Goal: Contribute content: Add original content to the website for others to see

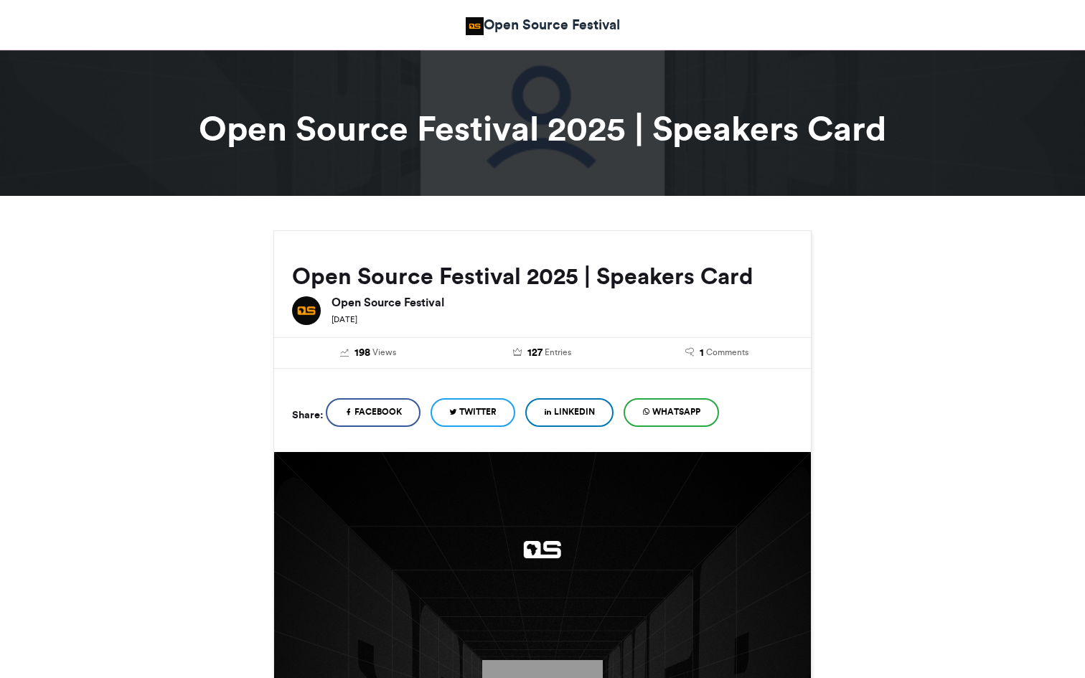
scroll to position [797, 0]
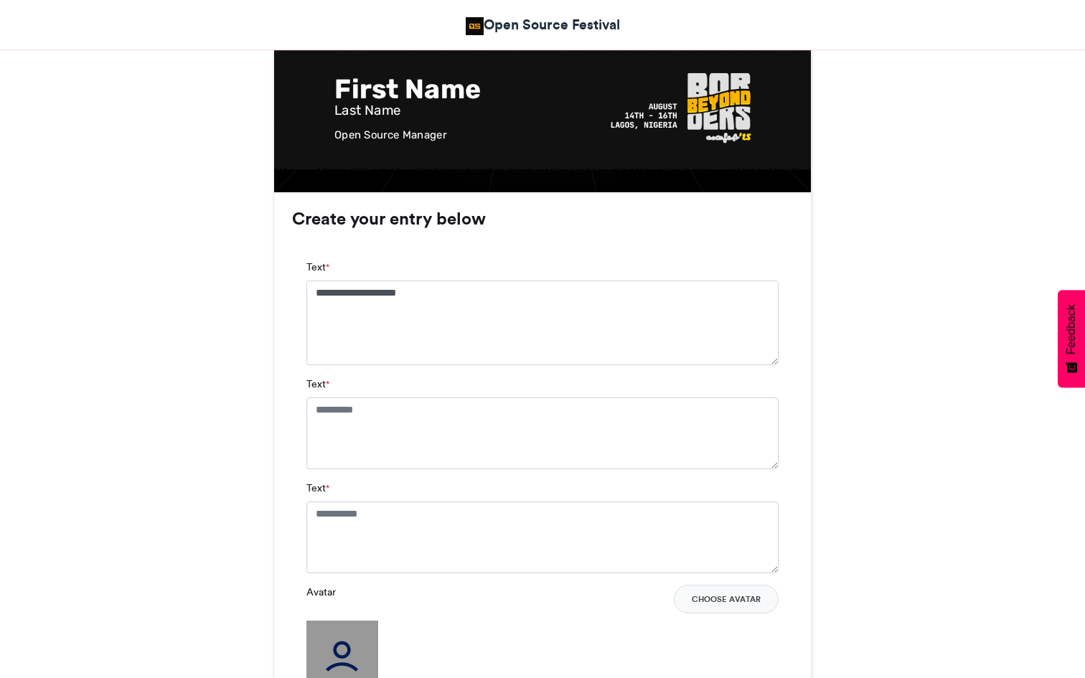
type textarea "**********"
click at [394, 468] on textarea "Text *" at bounding box center [543, 434] width 472 height 72
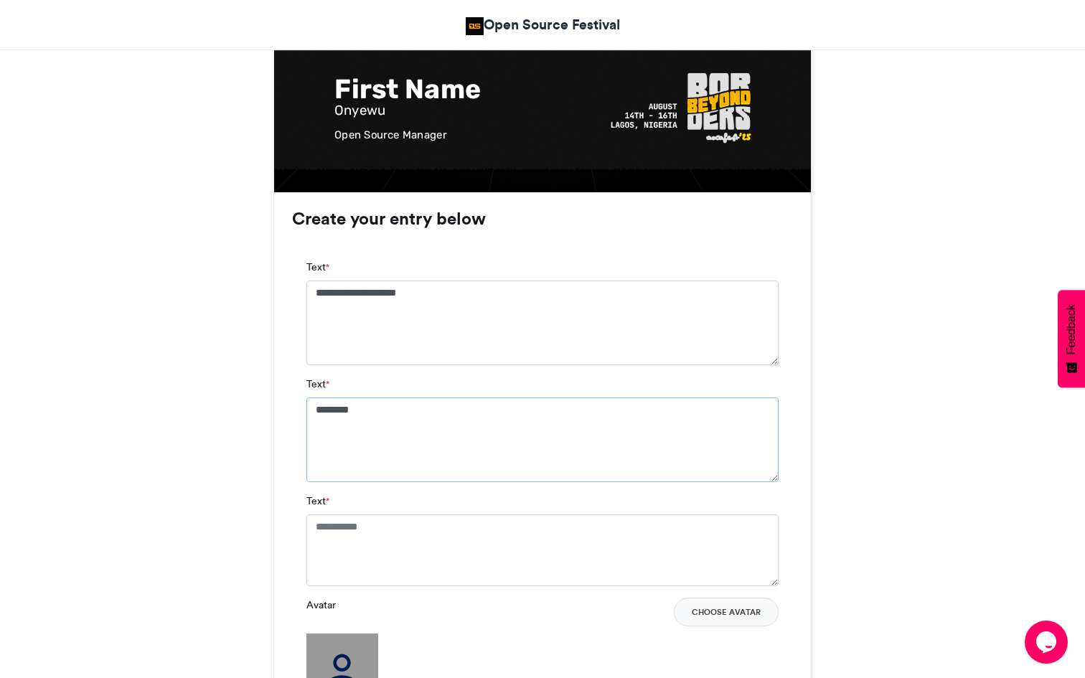
scroll to position [0, 0]
type textarea "*********"
click at [346, 533] on textarea "Text *" at bounding box center [543, 551] width 472 height 72
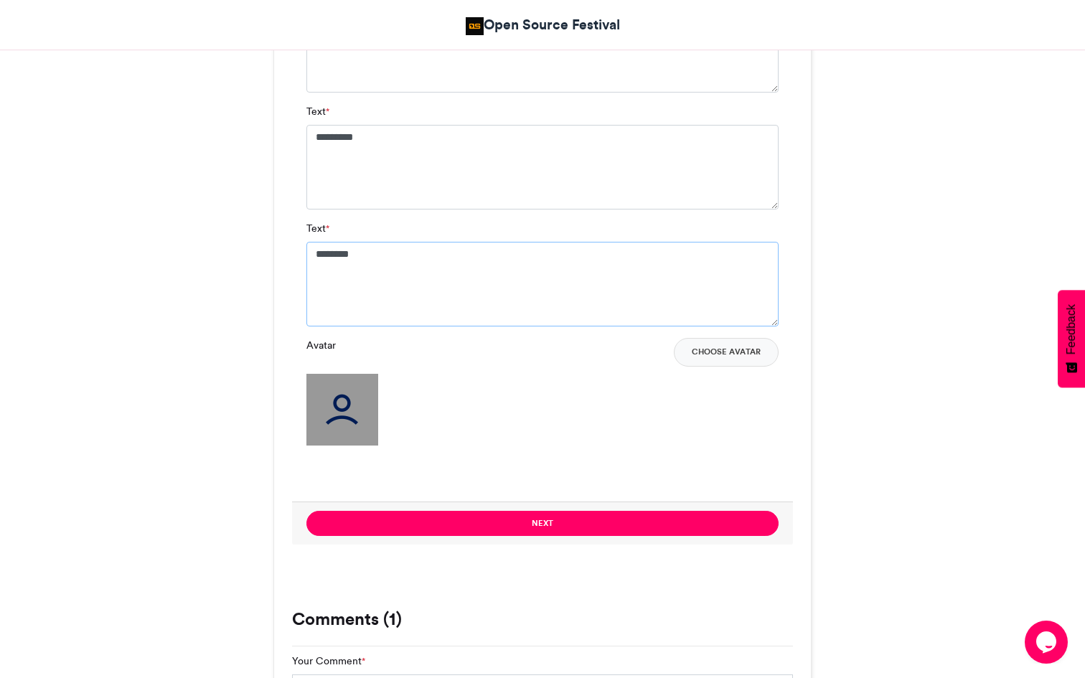
scroll to position [1073, 0]
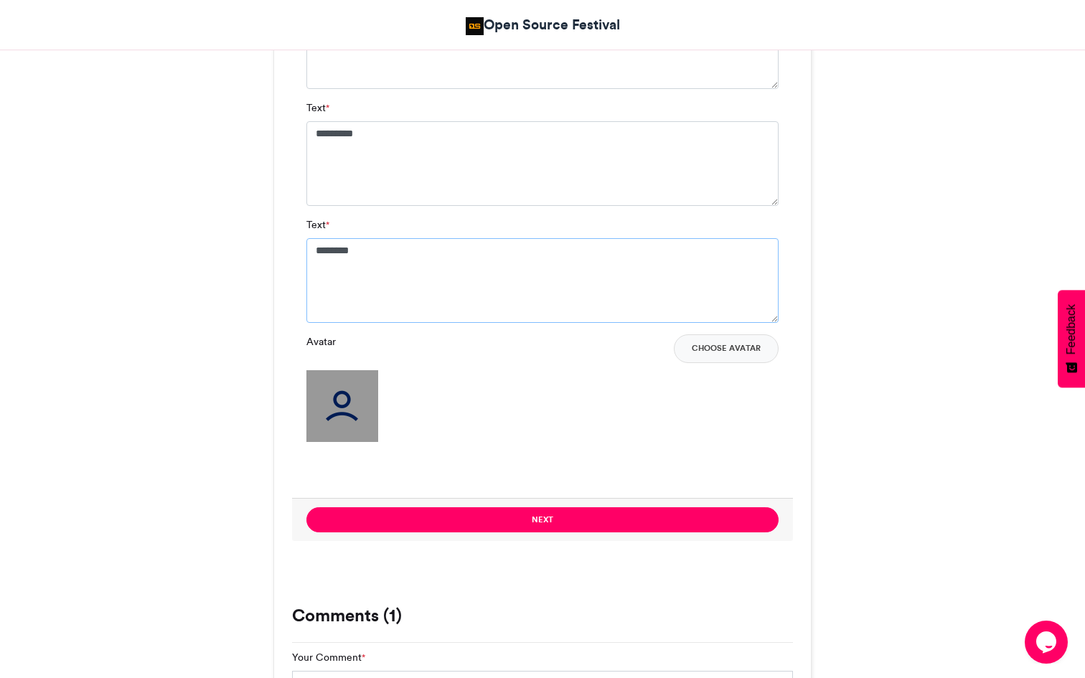
type textarea "********"
click at [334, 380] on img at bounding box center [343, 406] width 72 height 72
click at [337, 413] on img at bounding box center [343, 406] width 72 height 72
click at [754, 346] on button "Choose Avatar" at bounding box center [726, 349] width 105 height 29
click at [338, 407] on img at bounding box center [343, 406] width 72 height 72
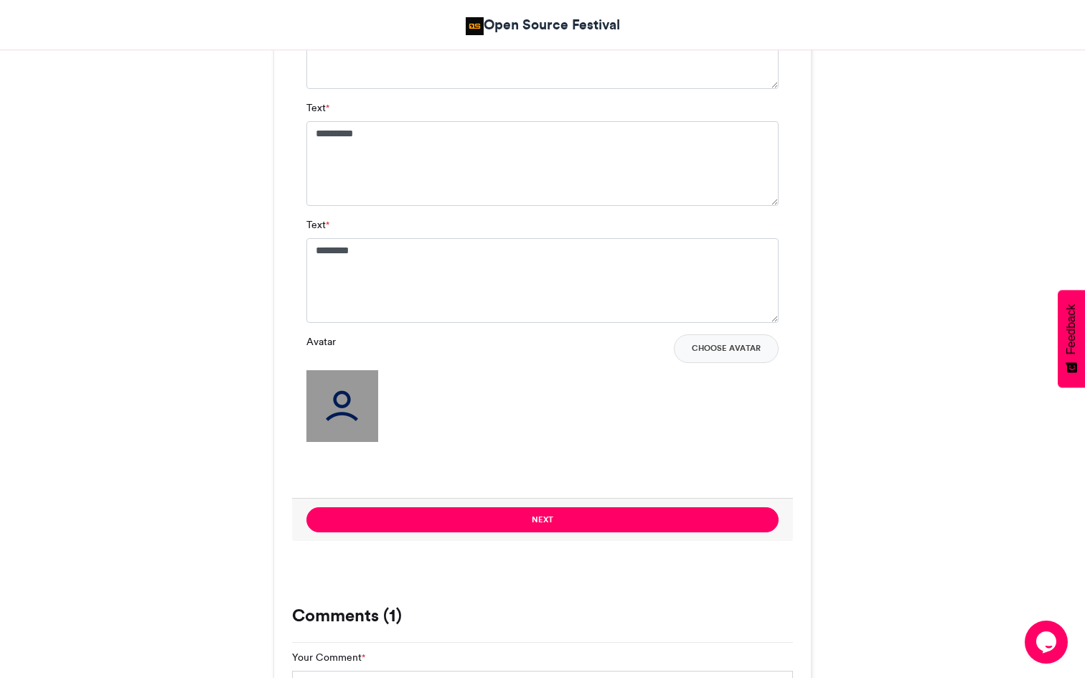
click at [713, 365] on div "Avatar Choose Avatar" at bounding box center [543, 389] width 472 height 108
click at [718, 355] on button "Choose Avatar" at bounding box center [726, 349] width 105 height 29
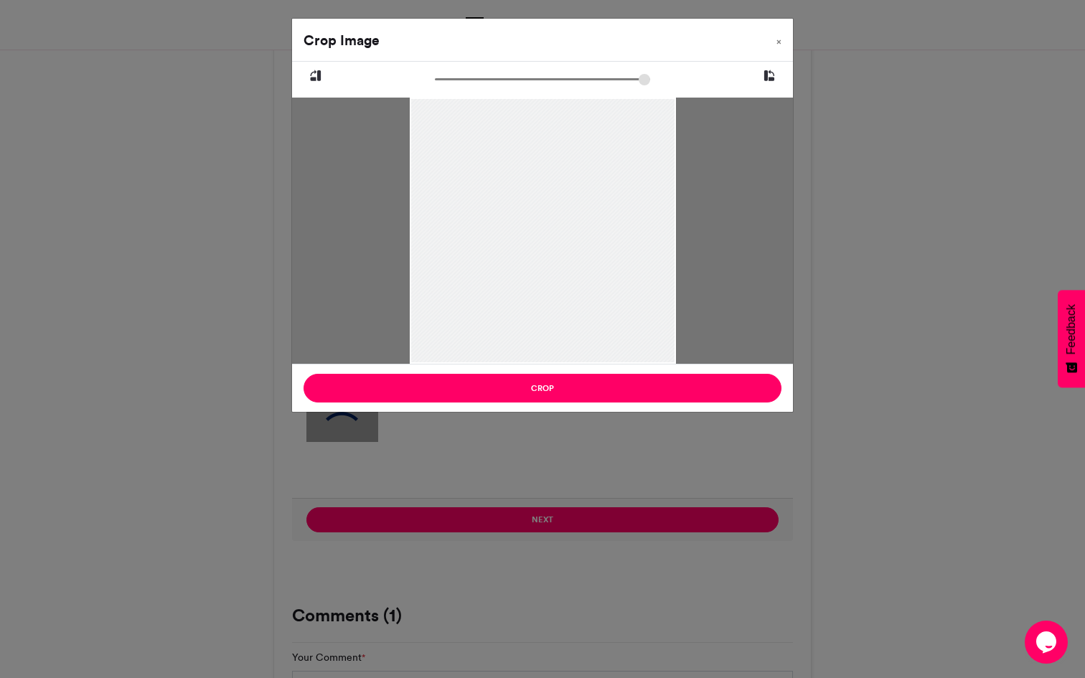
drag, startPoint x: 614, startPoint y: 239, endPoint x: 681, endPoint y: 248, distance: 68.1
click at [681, 248] on div at bounding box center [542, 231] width 501 height 266
drag, startPoint x: 444, startPoint y: 81, endPoint x: 476, endPoint y: 83, distance: 31.7
type input "******"
click at [476, 83] on input "zoom" at bounding box center [542, 80] width 215 height 14
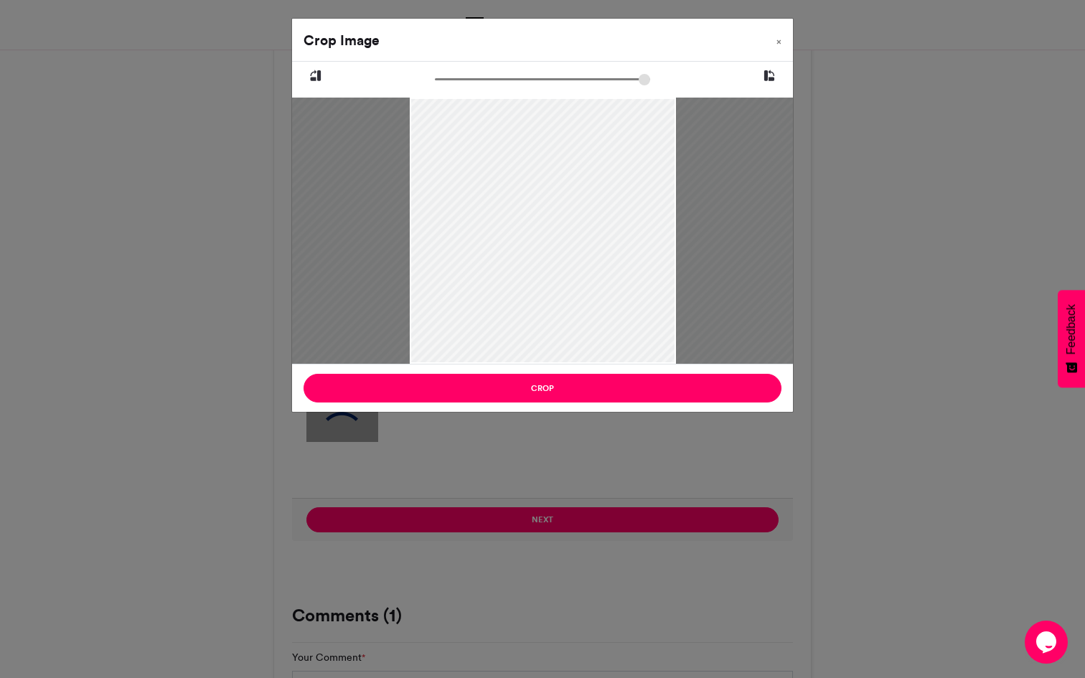
drag, startPoint x: 499, startPoint y: 159, endPoint x: 457, endPoint y: 164, distance: 42.6
click at [457, 164] on div at bounding box center [500, 257] width 648 height 1153
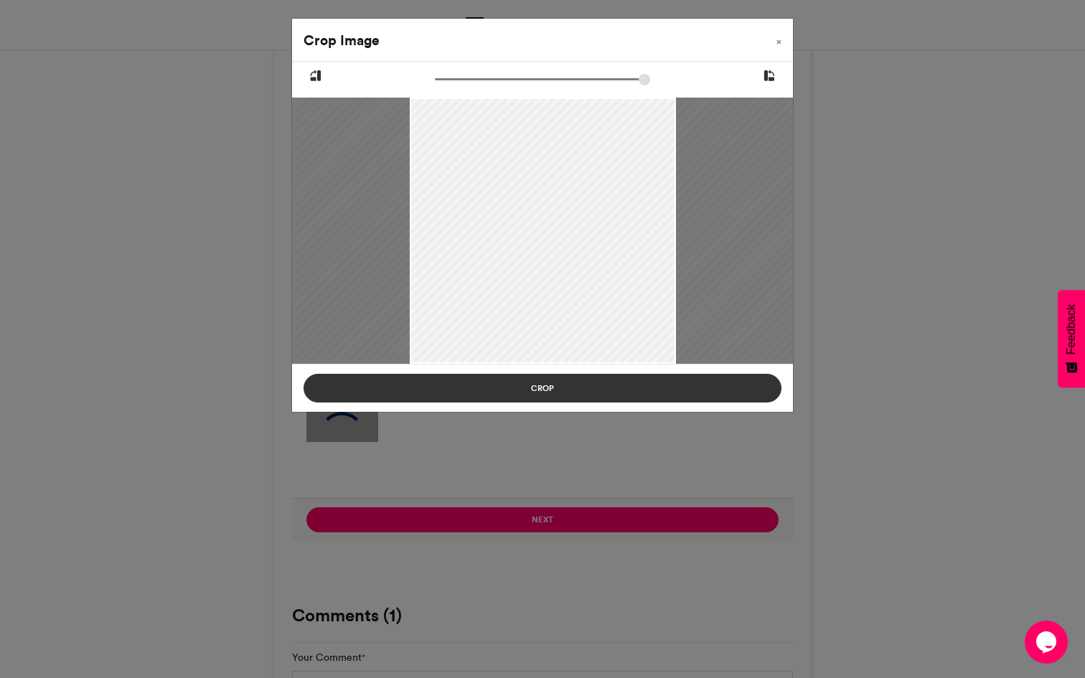
click at [563, 393] on button "Crop" at bounding box center [543, 388] width 478 height 29
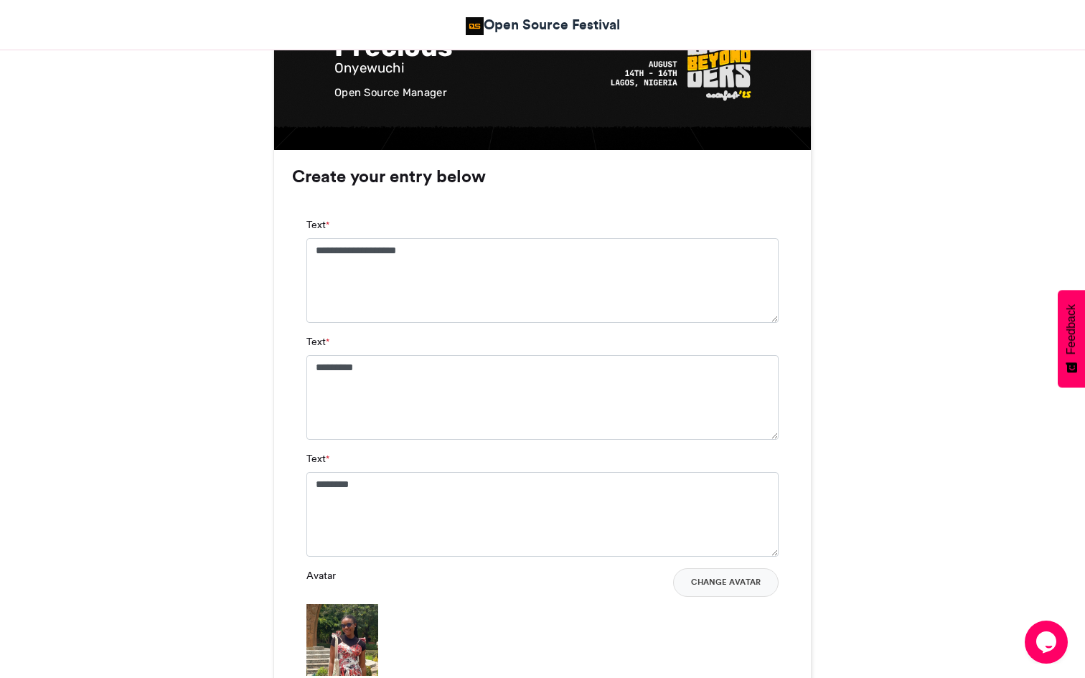
scroll to position [1190, 0]
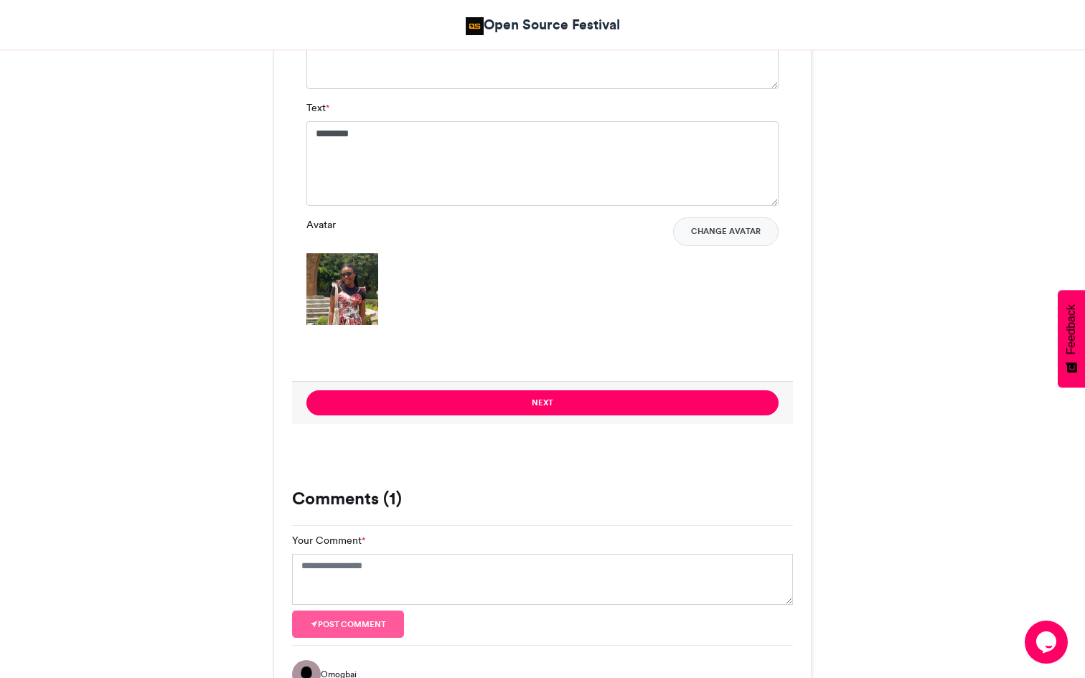
click at [347, 246] on div "Avatar Change Avatar" at bounding box center [543, 272] width 472 height 108
click at [342, 286] on img at bounding box center [343, 289] width 72 height 72
click at [702, 236] on button "Change Avatar" at bounding box center [726, 232] width 106 height 29
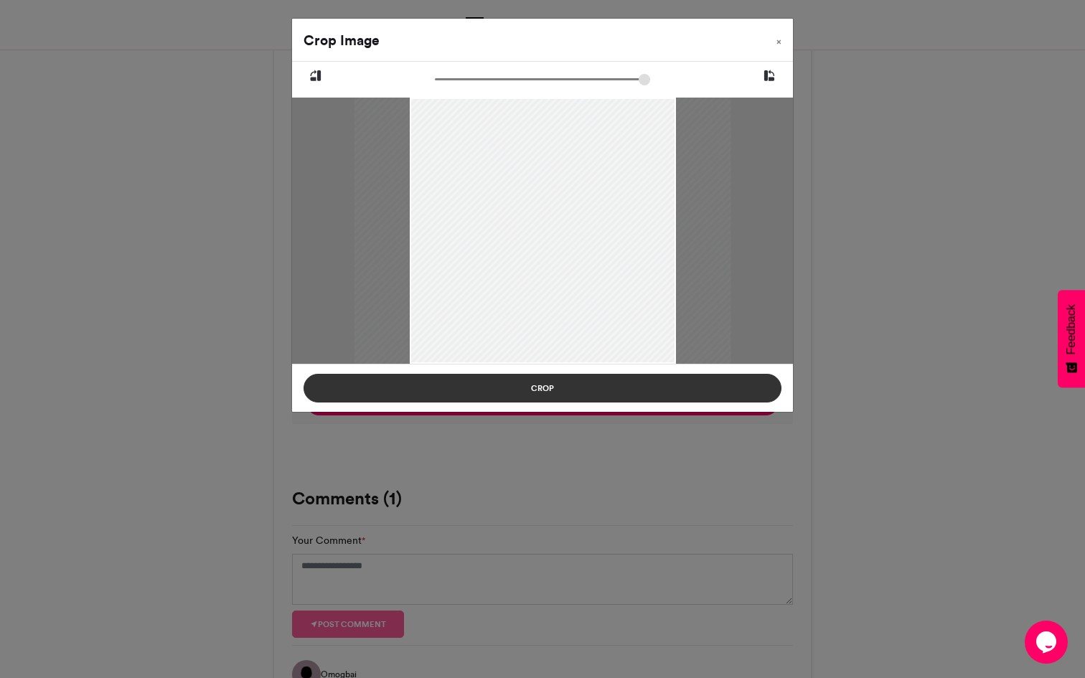
click at [581, 387] on button "Crop" at bounding box center [543, 388] width 478 height 29
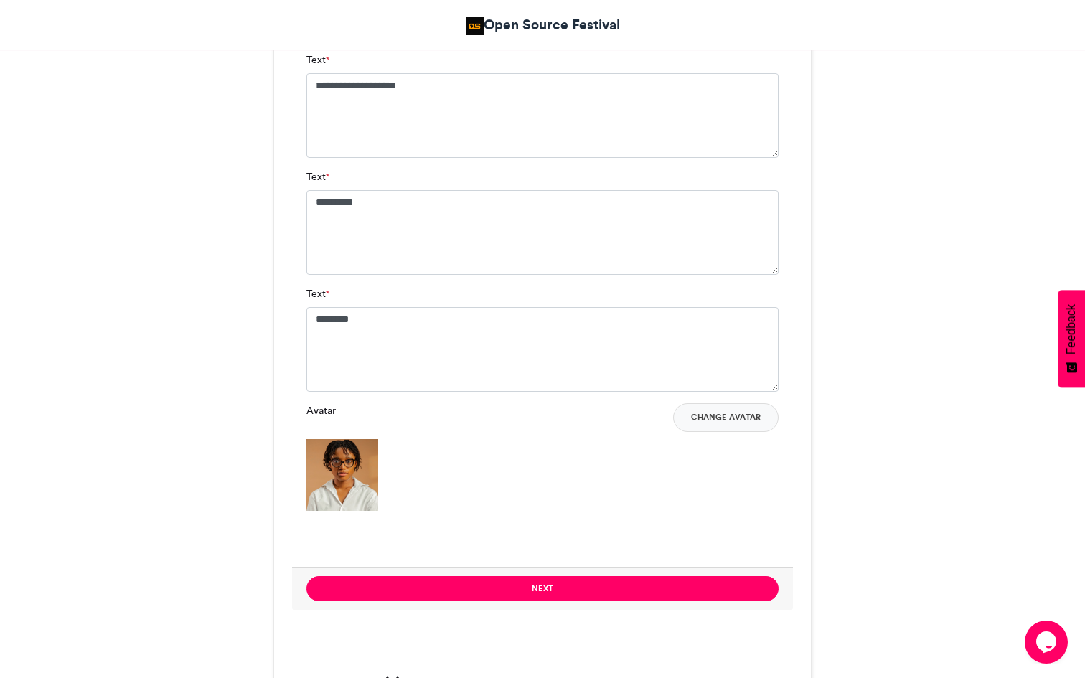
scroll to position [1025, 0]
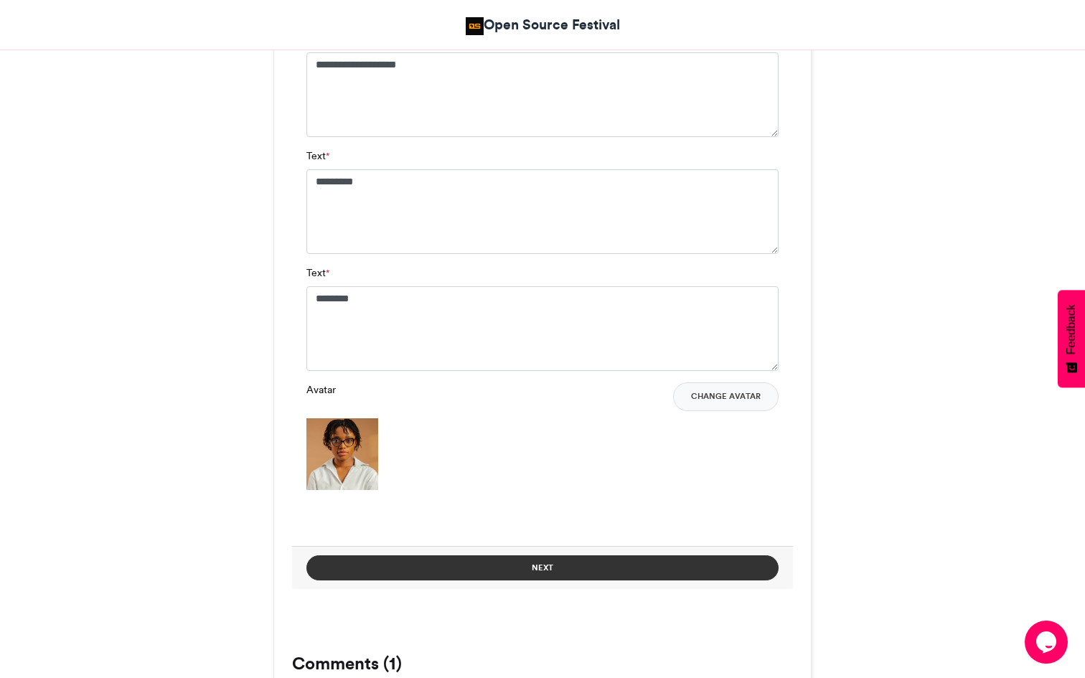
click at [543, 578] on button "Next" at bounding box center [543, 568] width 472 height 25
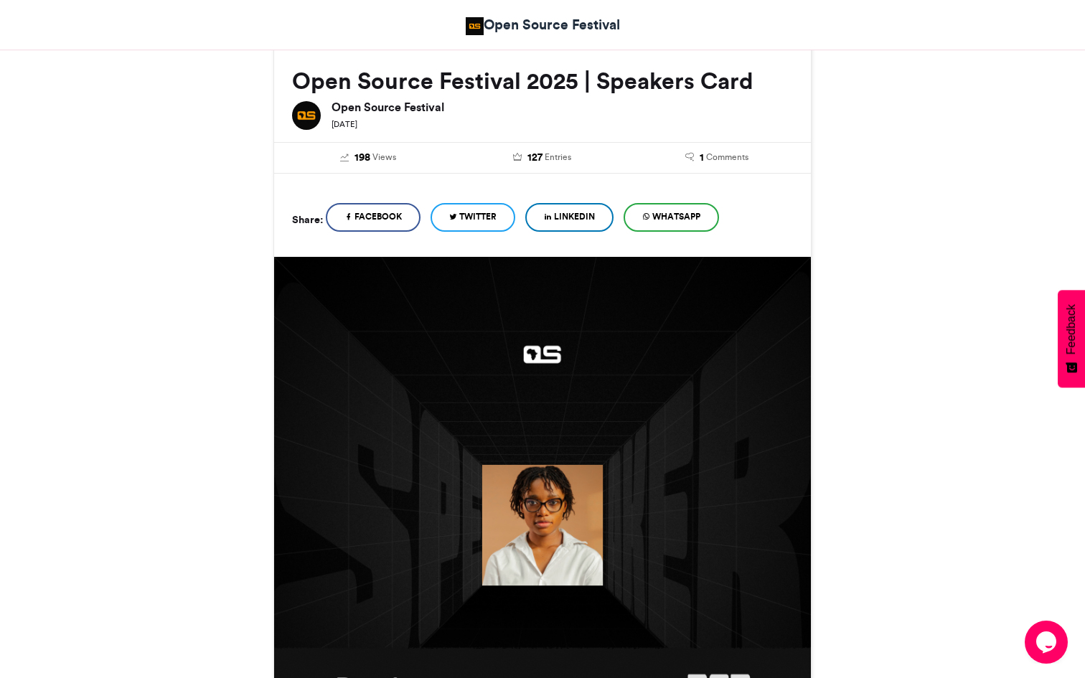
scroll to position [211, 0]
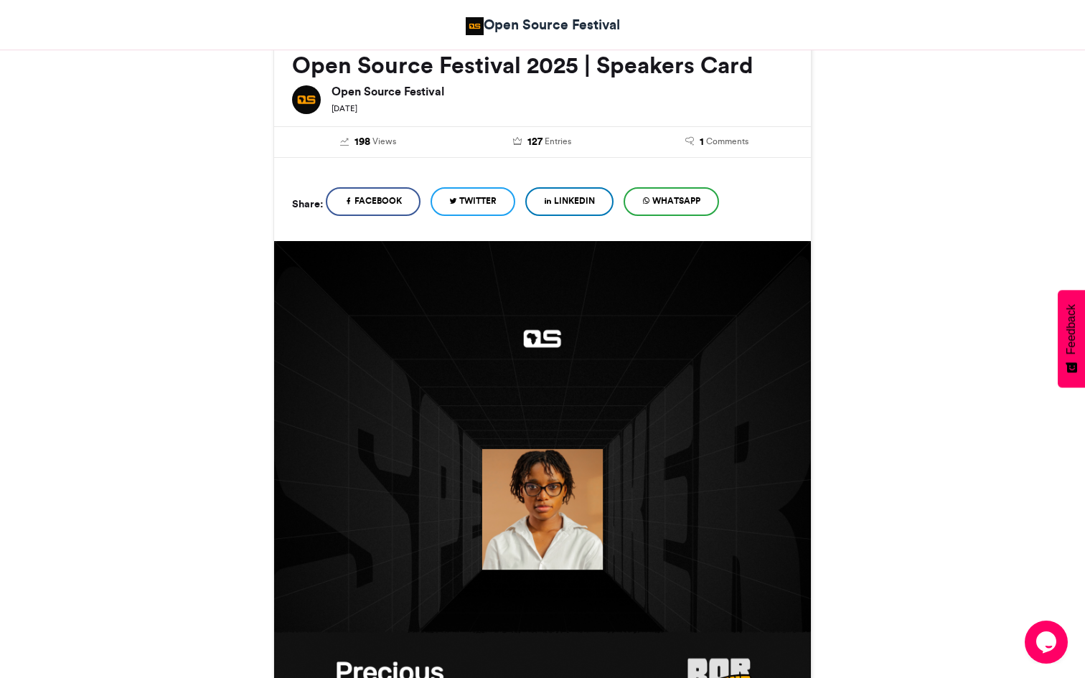
click at [585, 201] on span "LinkedIn" at bounding box center [574, 201] width 41 height 13
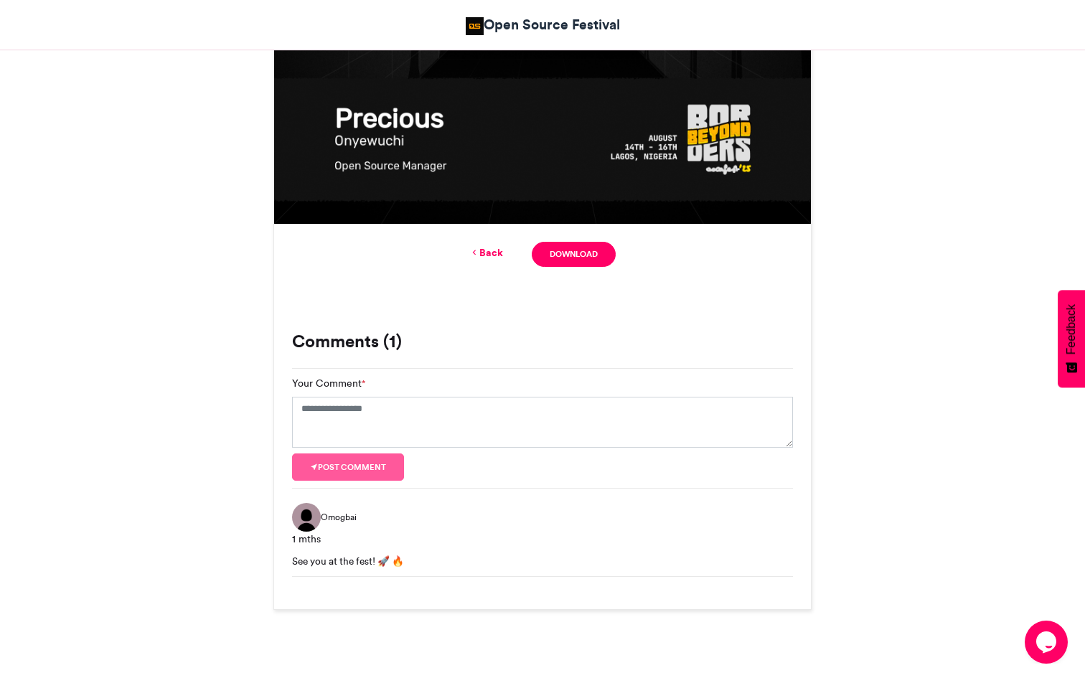
scroll to position [770, 0]
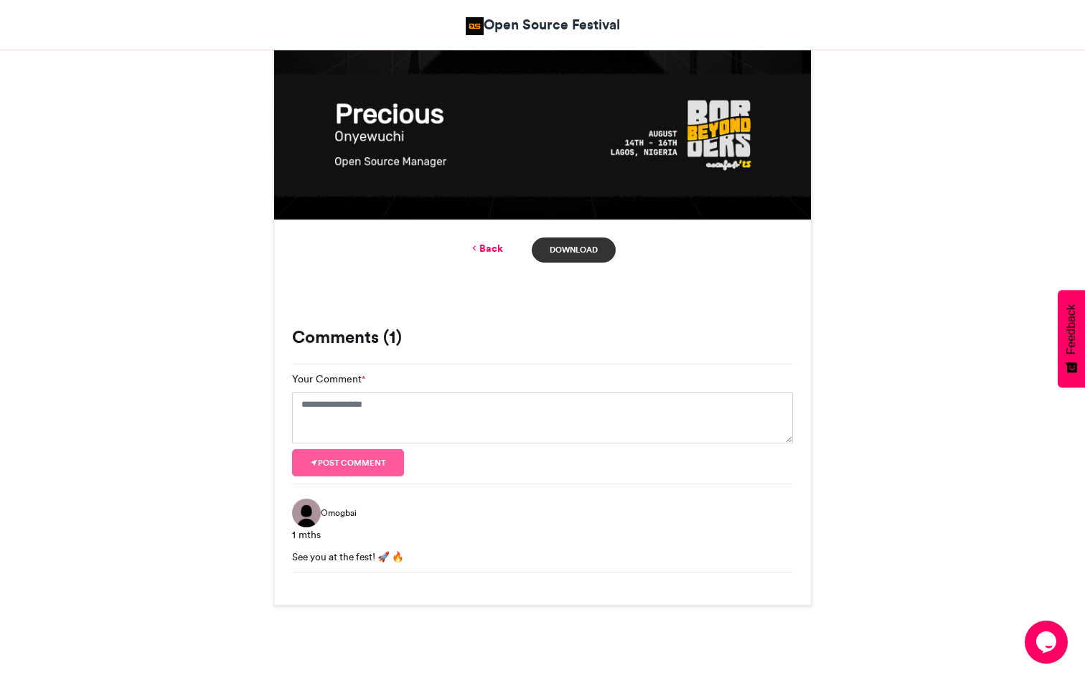
click at [584, 247] on link "Download" at bounding box center [574, 250] width 84 height 25
